Goal: Navigation & Orientation: Find specific page/section

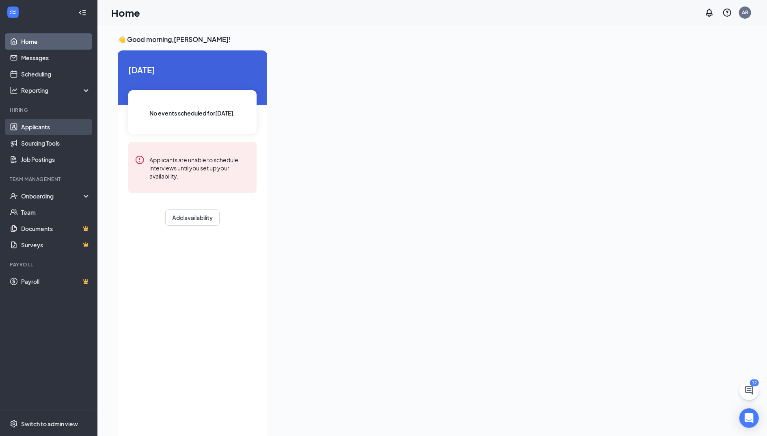
click at [22, 126] on link "Applicants" at bounding box center [55, 127] width 69 height 16
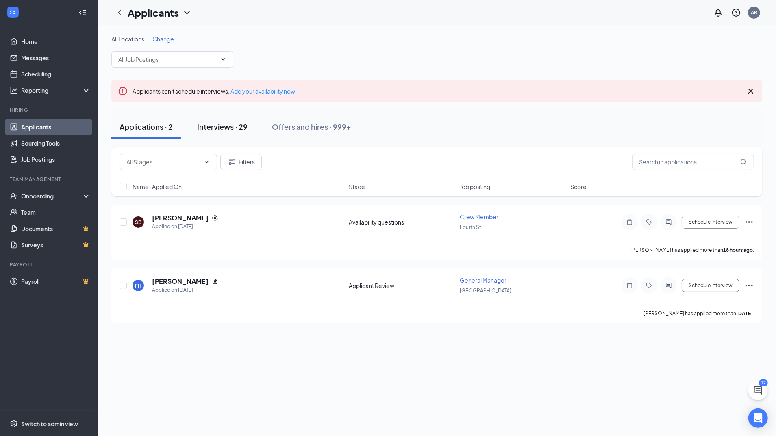
click at [228, 130] on div "Interviews · 29" at bounding box center [222, 126] width 50 height 10
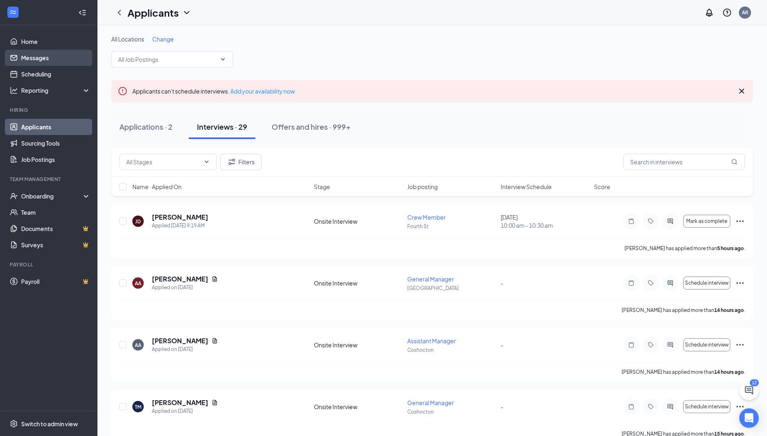
click at [46, 54] on link "Messages" at bounding box center [55, 58] width 69 height 16
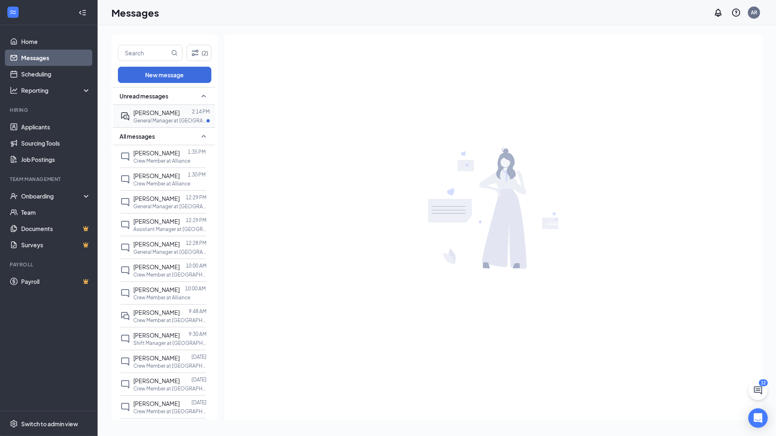
click at [175, 121] on p "General Manager at [GEOGRAPHIC_DATA]" at bounding box center [169, 120] width 73 height 7
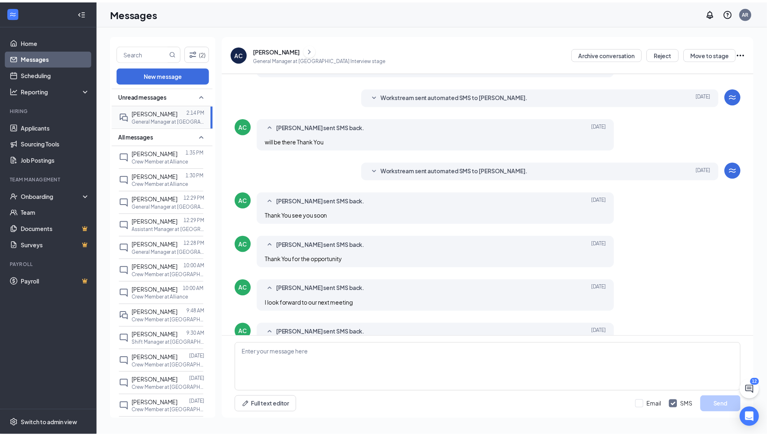
scroll to position [173, 0]
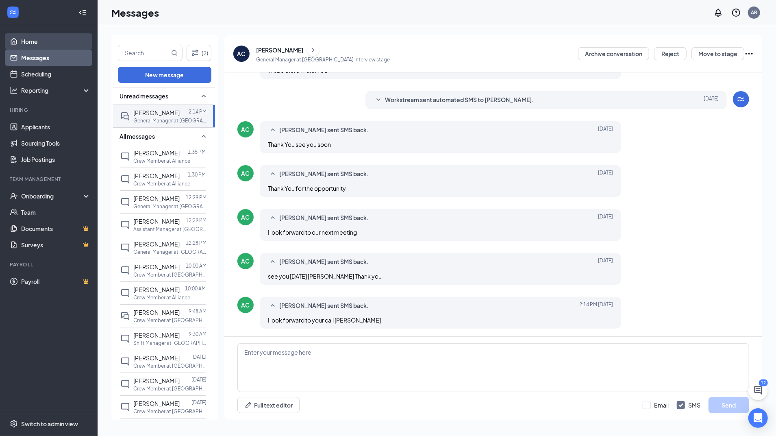
click at [32, 42] on link "Home" at bounding box center [55, 41] width 69 height 16
